Goal: Information Seeking & Learning: Learn about a topic

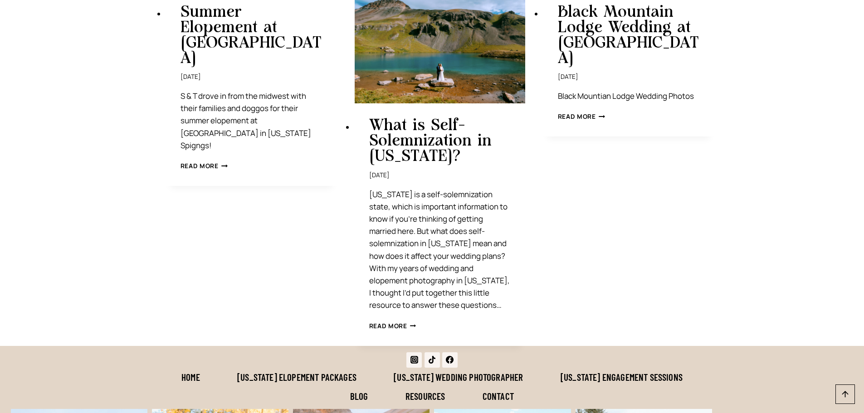
scroll to position [4038, 0]
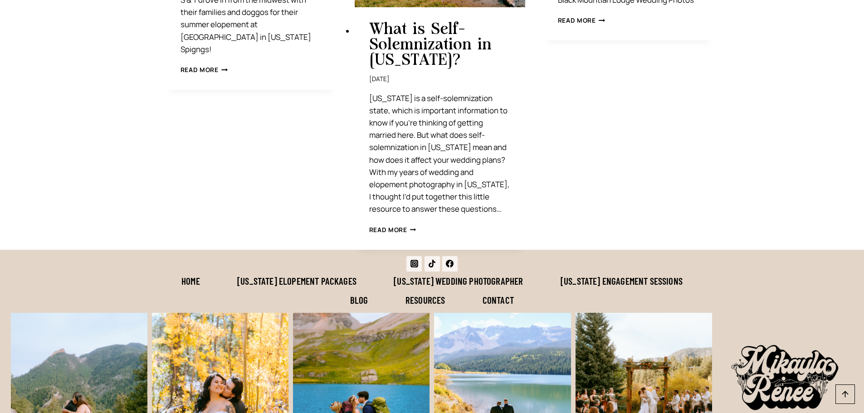
drag, startPoint x: 461, startPoint y: 150, endPoint x: 156, endPoint y: 77, distance: 313.4
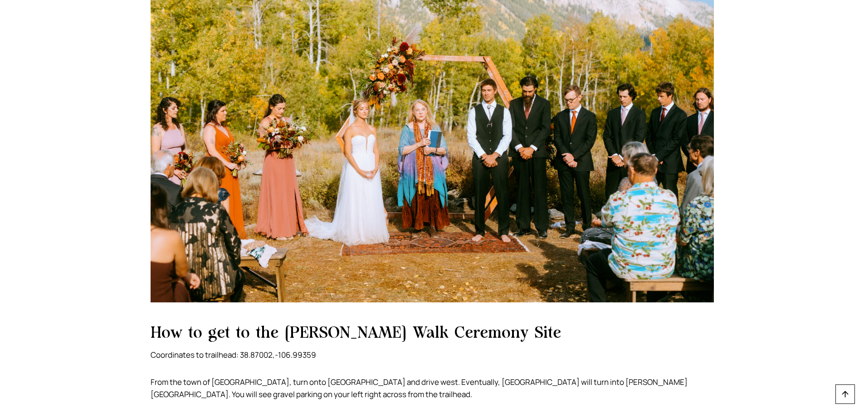
scroll to position [817, 0]
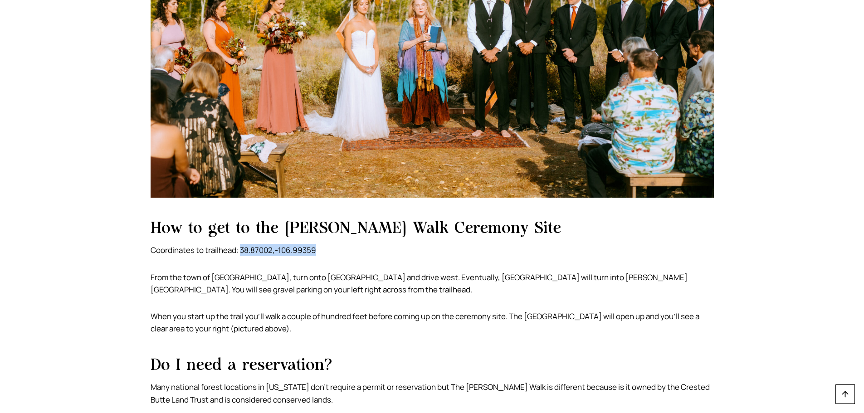
drag, startPoint x: 240, startPoint y: 249, endPoint x: 316, endPoint y: 250, distance: 76.2
click at [316, 250] on p "Coordinates to trailhead: 38.87002,-106.99359" at bounding box center [433, 250] width 564 height 12
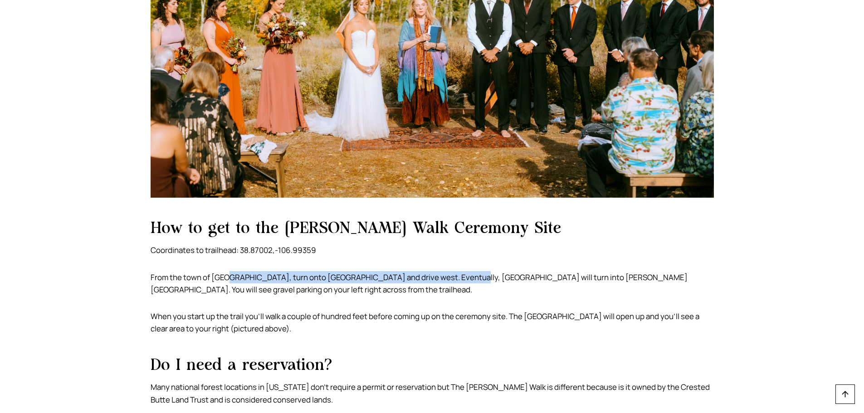
drag, startPoint x: 229, startPoint y: 274, endPoint x: 460, endPoint y: 275, distance: 230.9
click at [460, 275] on p "From the town of [GEOGRAPHIC_DATA], turn onto [GEOGRAPHIC_DATA] and drive west.…" at bounding box center [433, 283] width 564 height 25
drag, startPoint x: 180, startPoint y: 288, endPoint x: 352, endPoint y: 291, distance: 172.0
click at [352, 291] on p "From the town of [GEOGRAPHIC_DATA], turn onto [GEOGRAPHIC_DATA] and drive west.…" at bounding box center [433, 283] width 564 height 25
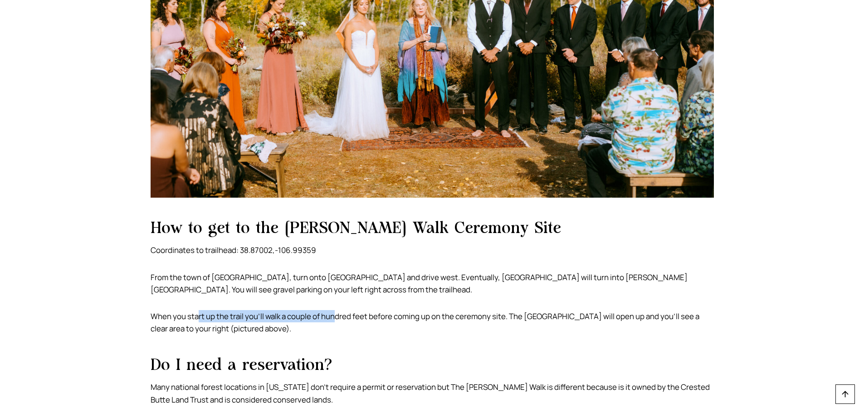
drag, startPoint x: 199, startPoint y: 317, endPoint x: 339, endPoint y: 314, distance: 140.7
click at [339, 314] on p "When you start up the trail you’ll walk a couple of hundred feet before coming …" at bounding box center [433, 322] width 564 height 25
drag, startPoint x: 438, startPoint y: 315, endPoint x: 534, endPoint y: 315, distance: 96.6
click at [534, 315] on p "When you start up the trail you’ll walk a couple of hundred feet before coming …" at bounding box center [433, 322] width 564 height 25
click at [553, 316] on p "When you start up the trail you’ll walk a couple of hundred feet before coming …" at bounding box center [433, 322] width 564 height 25
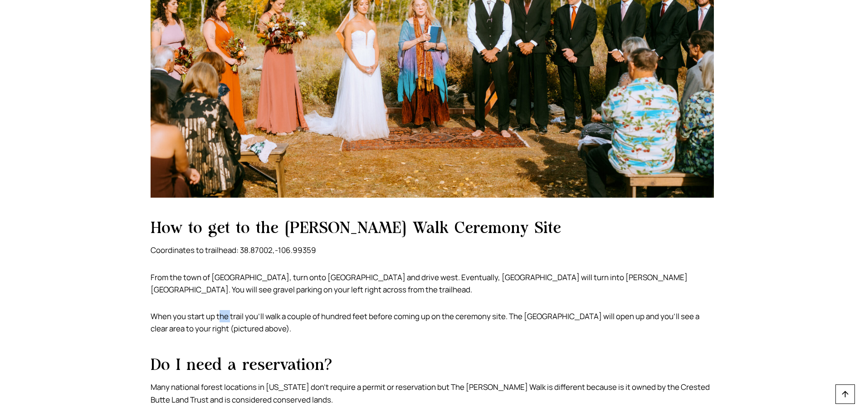
drag, startPoint x: 219, startPoint y: 315, endPoint x: 231, endPoint y: 315, distance: 12.3
click at [231, 315] on p "When you start up the trail you’ll walk a couple of hundred feet before coming …" at bounding box center [433, 322] width 564 height 25
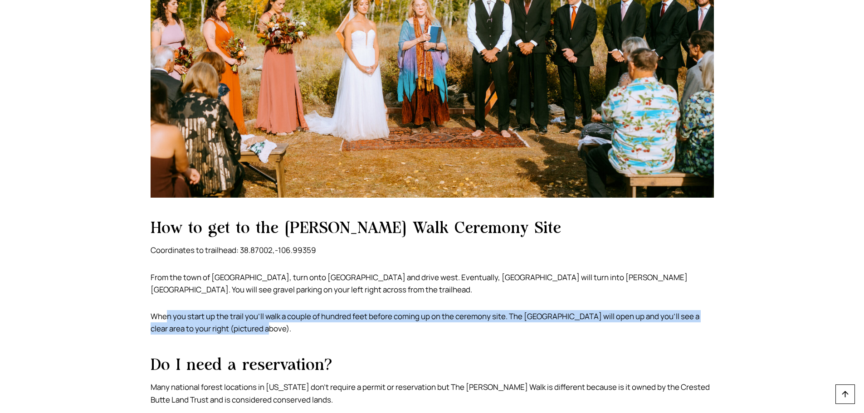
drag, startPoint x: 165, startPoint y: 315, endPoint x: 712, endPoint y: 323, distance: 547.2
click at [712, 323] on p "When you start up the trail you’ll walk a couple of hundred feet before coming …" at bounding box center [433, 322] width 564 height 25
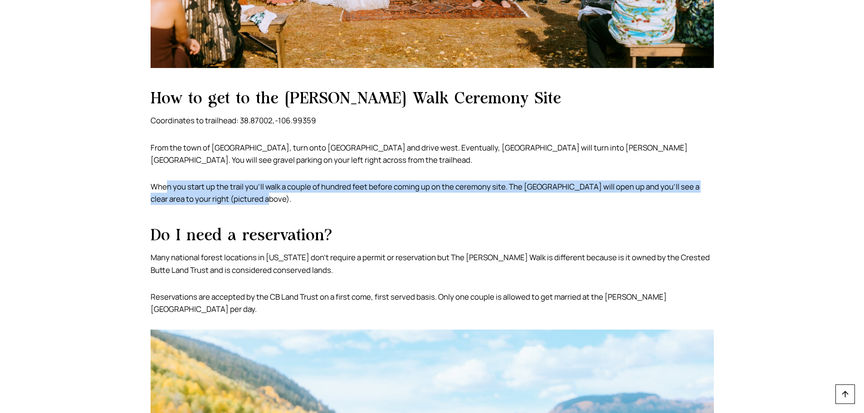
scroll to position [953, 0]
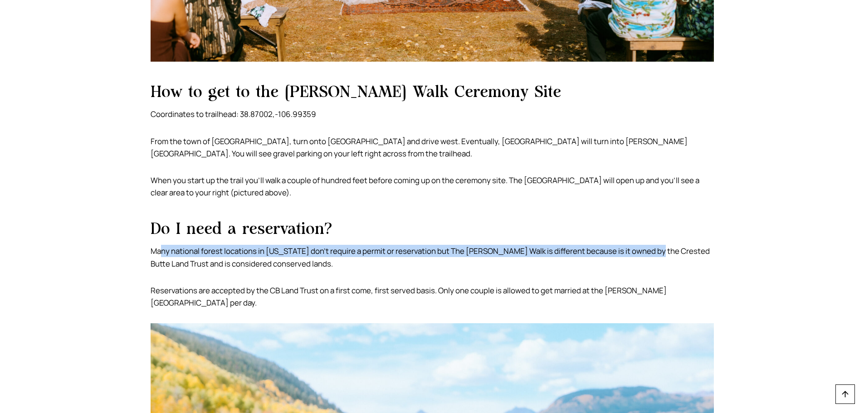
drag, startPoint x: 161, startPoint y: 249, endPoint x: 659, endPoint y: 256, distance: 498.2
click at [659, 256] on p "Many national forest locations in [US_STATE] don’t require a permit or reservat…" at bounding box center [433, 257] width 564 height 25
click at [642, 257] on p "Many national forest locations in [US_STATE] don’t require a permit or reservat…" at bounding box center [433, 257] width 564 height 25
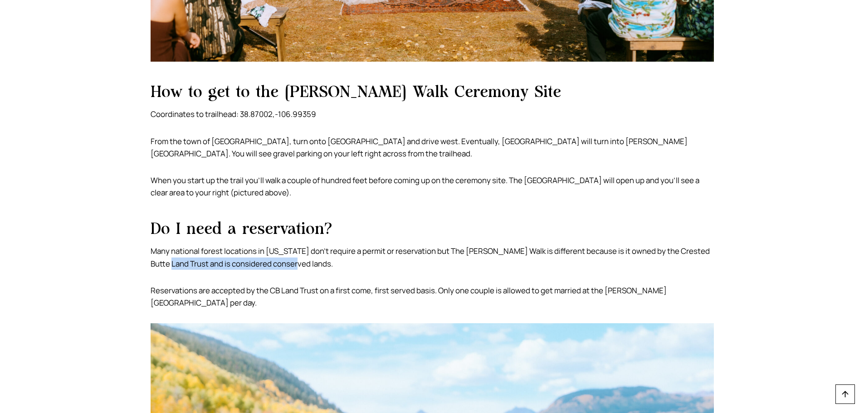
drag, startPoint x: 169, startPoint y: 265, endPoint x: 296, endPoint y: 263, distance: 127.5
click at [296, 263] on p "Many national forest locations in [US_STATE] don’t require a permit or reservat…" at bounding box center [433, 257] width 564 height 25
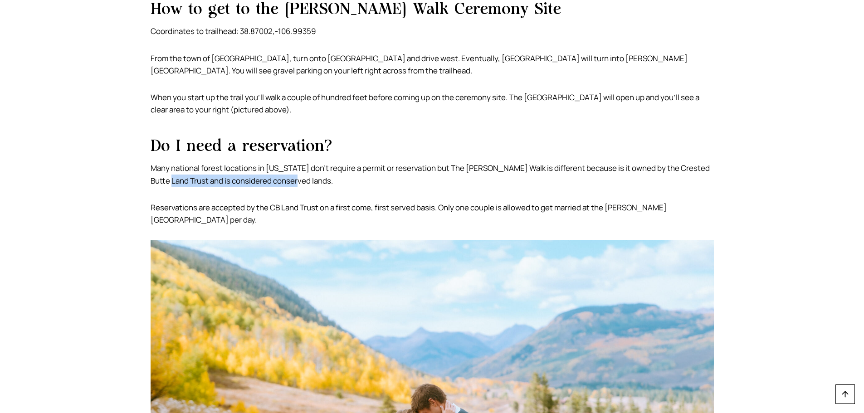
scroll to position [1044, 0]
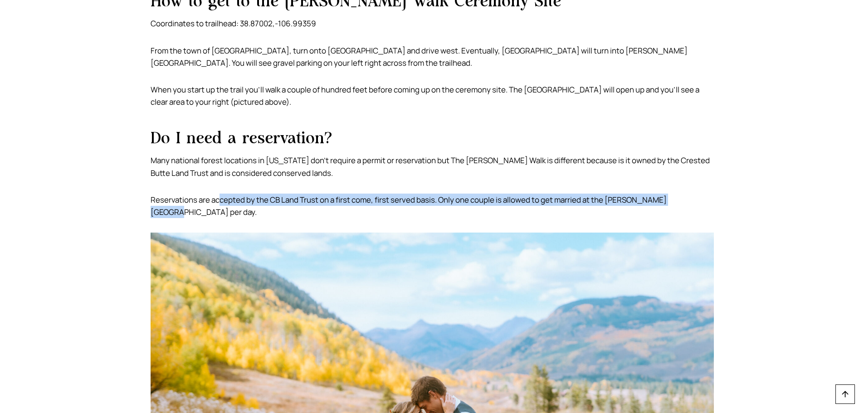
drag, startPoint x: 248, startPoint y: 203, endPoint x: 690, endPoint y: 199, distance: 441.9
click at [690, 199] on p "Reservations are accepted by the CB Land Trust on a first come, first served ba…" at bounding box center [433, 206] width 564 height 25
click at [531, 204] on p "Reservations are accepted by the CB Land Trust on a first come, first served ba…" at bounding box center [433, 206] width 564 height 25
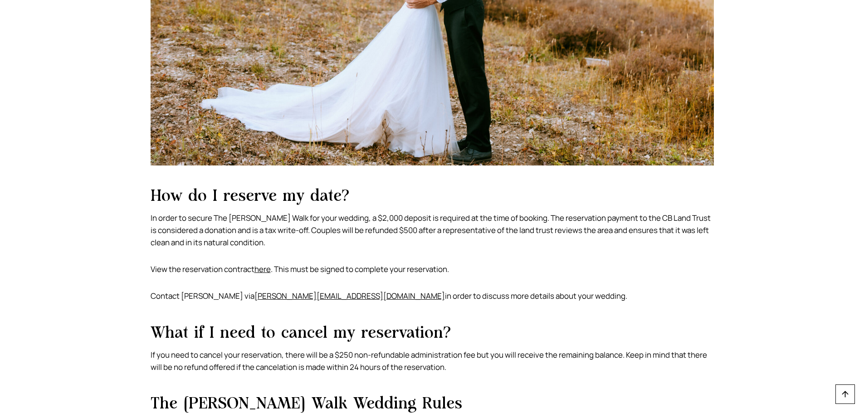
scroll to position [1679, 0]
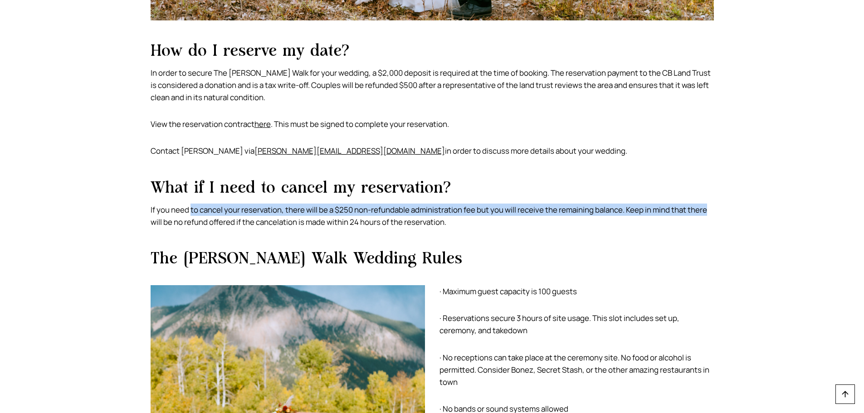
drag, startPoint x: 232, startPoint y: 195, endPoint x: 744, endPoint y: 194, distance: 511.8
click at [578, 204] on p "If you need to cancel your reservation, there will be a $250 non-refundable adm…" at bounding box center [433, 216] width 564 height 25
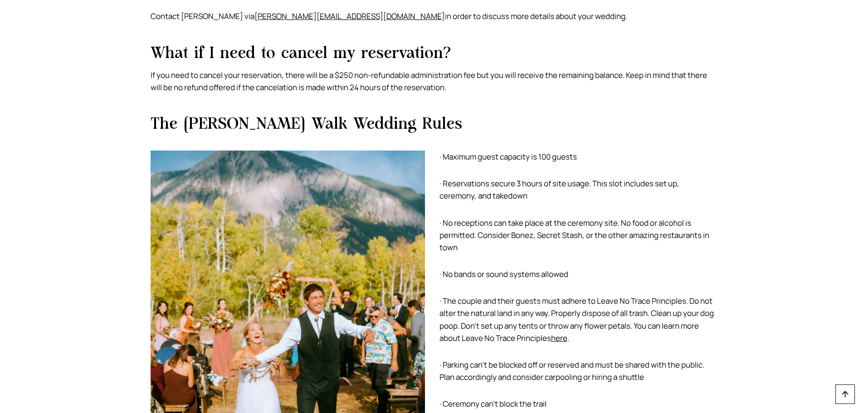
scroll to position [1815, 0]
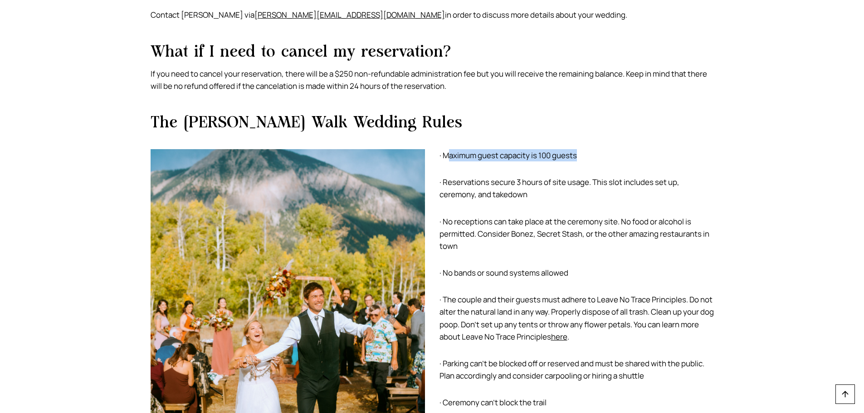
drag, startPoint x: 449, startPoint y: 142, endPoint x: 604, endPoint y: 143, distance: 154.7
click at [604, 149] on p "· Maximum guest capacity is 100 guests" at bounding box center [577, 155] width 274 height 12
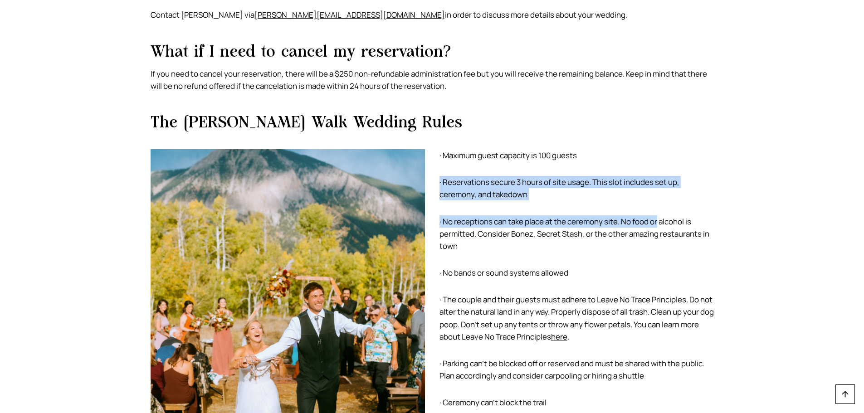
drag, startPoint x: 436, startPoint y: 175, endPoint x: 658, endPoint y: 195, distance: 223.2
click at [658, 195] on div "· Maximum guest capacity is 100 guests · Reservations secure 3 hours of site us…" at bounding box center [433, 286] width 564 height 296
click at [528, 199] on div "· Maximum guest capacity is 100 guests · Reservations secure 3 hours of site us…" at bounding box center [577, 286] width 274 height 274
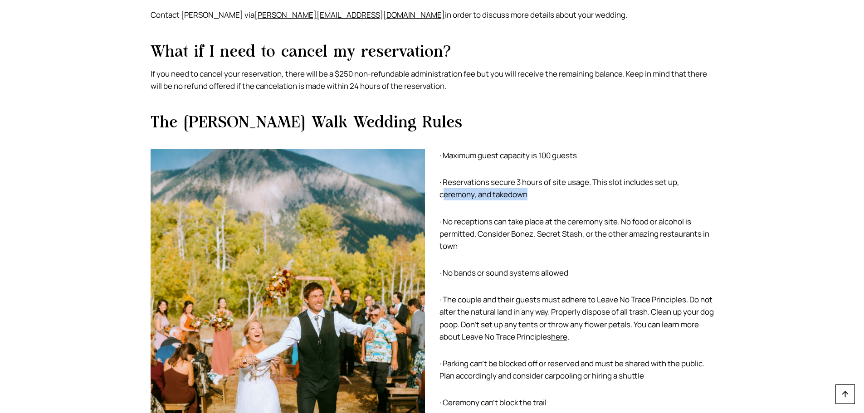
drag, startPoint x: 445, startPoint y: 185, endPoint x: 577, endPoint y: 186, distance: 132.5
click at [577, 186] on p "· Reservations secure 3 hours of site usage. This slot includes set up, ceremon…" at bounding box center [577, 188] width 274 height 25
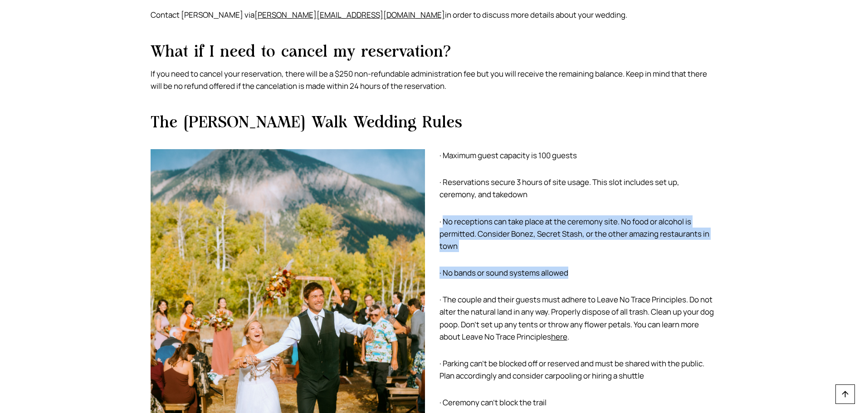
drag, startPoint x: 443, startPoint y: 211, endPoint x: 709, endPoint y: 253, distance: 269.1
click at [709, 253] on div "· Maximum guest capacity is 100 guests · Reservations secure 3 hours of site us…" at bounding box center [577, 286] width 274 height 274
click at [529, 267] on p "· No bands or sound systems allowed" at bounding box center [577, 273] width 274 height 12
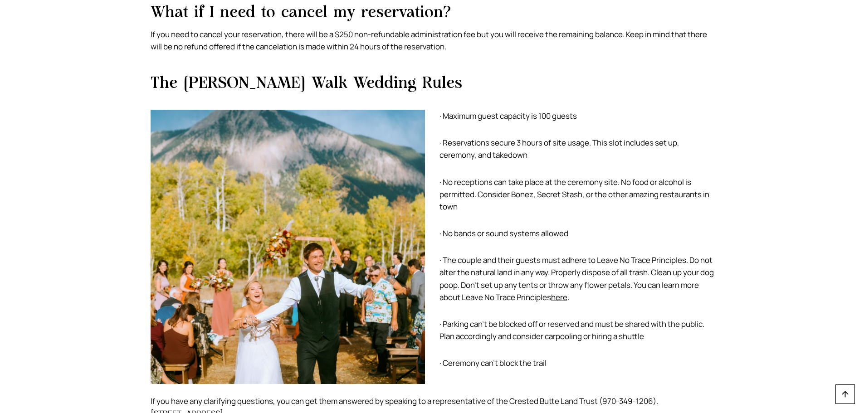
scroll to position [1951, 0]
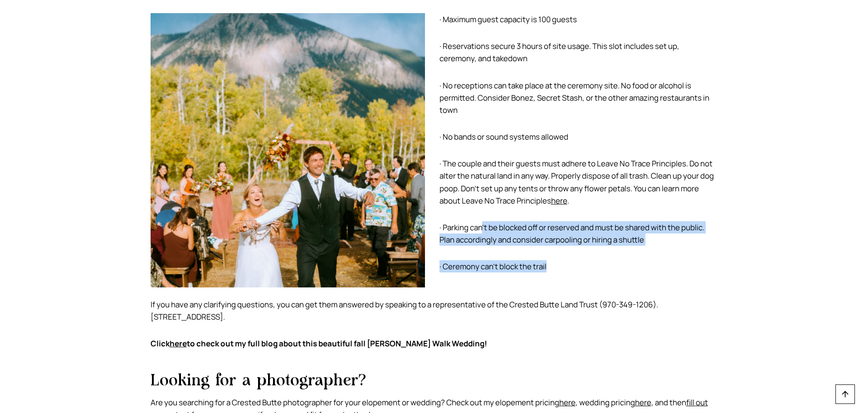
drag, startPoint x: 484, startPoint y: 219, endPoint x: 692, endPoint y: 264, distance: 212.6
click at [692, 264] on div "· Maximum guest capacity is 100 guests · Reservations secure 3 hours of site us…" at bounding box center [577, 150] width 274 height 274
click at [561, 260] on p "· Ceremony can’t block the trail" at bounding box center [577, 266] width 274 height 12
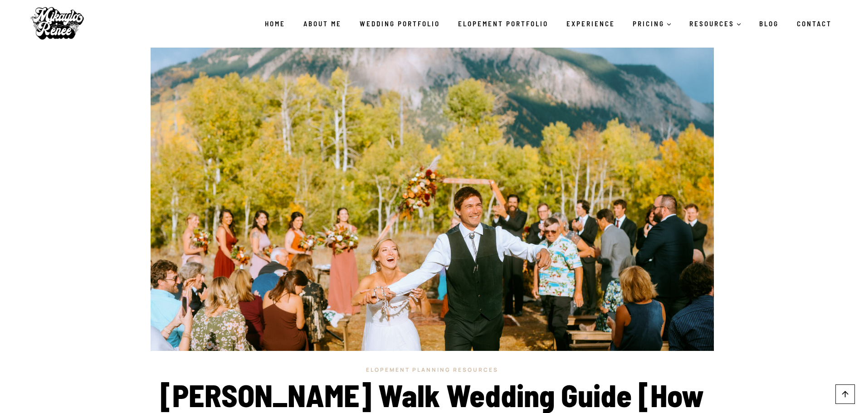
scroll to position [0, 0]
